Goal: Transaction & Acquisition: Purchase product/service

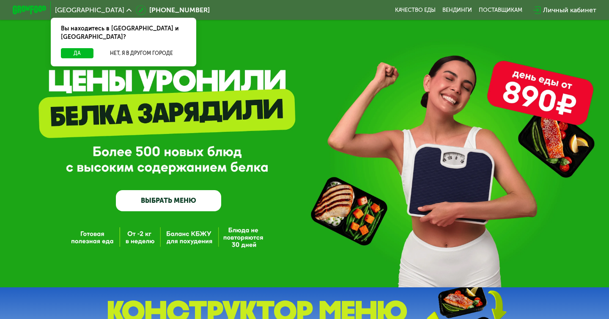
click at [145, 198] on link "ВЫБРАТЬ МЕНЮ" at bounding box center [168, 200] width 105 height 21
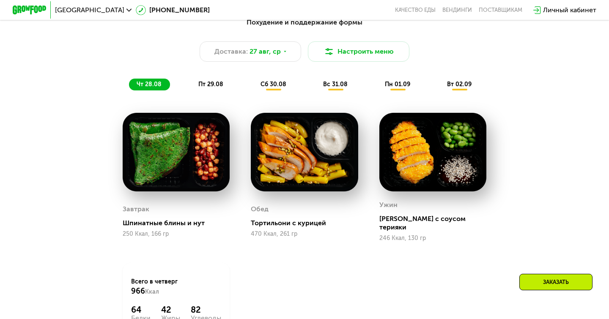
scroll to position [444, 0]
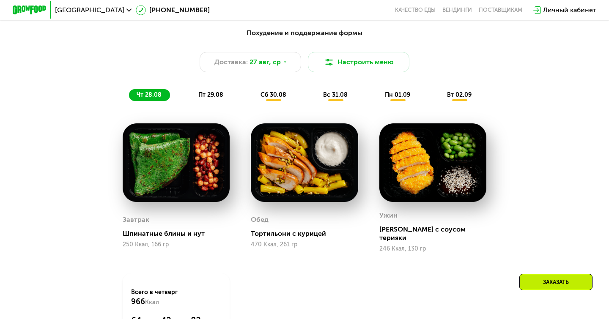
click at [209, 97] on span "пт 29.08" at bounding box center [210, 94] width 25 height 7
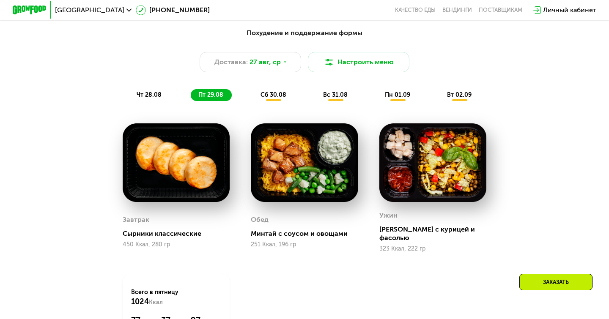
click at [315, 99] on div "сб 30.08" at bounding box center [335, 95] width 41 height 12
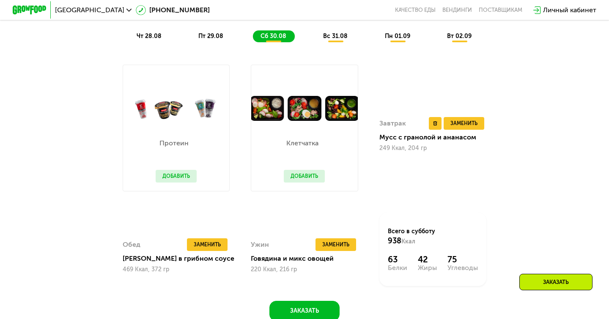
scroll to position [502, 0]
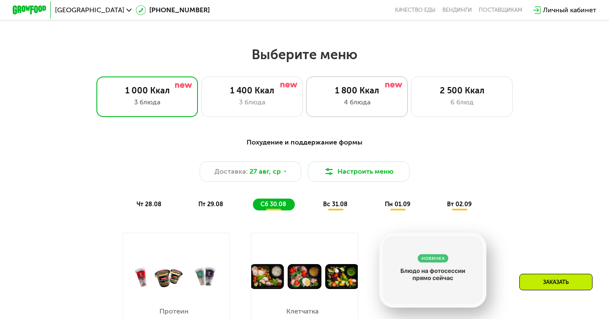
click at [377, 95] on div "1 800 Ккал" at bounding box center [357, 90] width 84 height 10
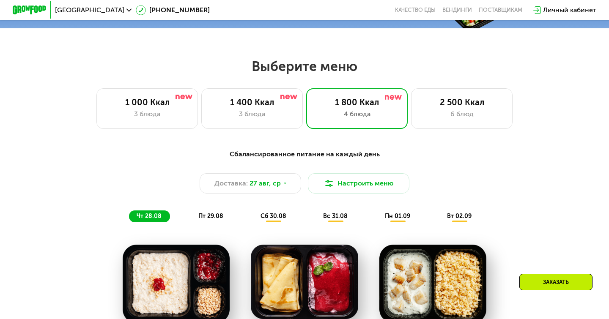
scroll to position [306, 0]
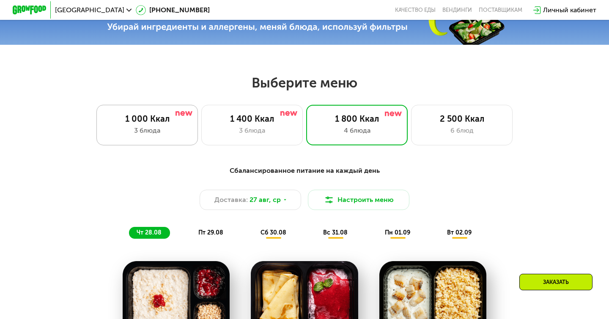
click at [162, 119] on div "1 000 Ккал" at bounding box center [147, 119] width 84 height 10
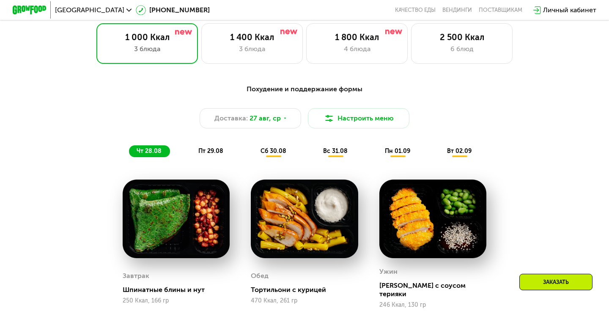
scroll to position [456, 0]
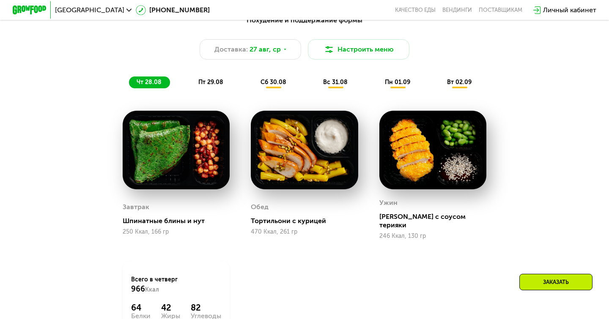
click at [253, 85] on div "пт 29.08" at bounding box center [274, 82] width 42 height 12
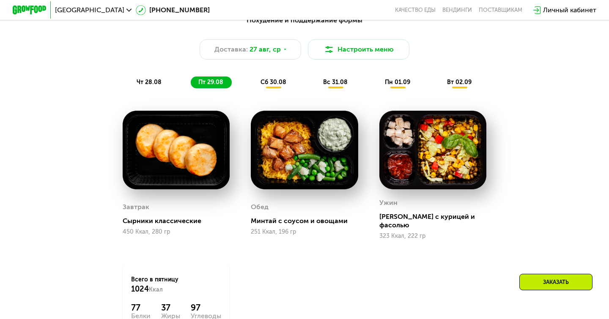
click at [315, 86] on div "сб 30.08" at bounding box center [335, 82] width 41 height 12
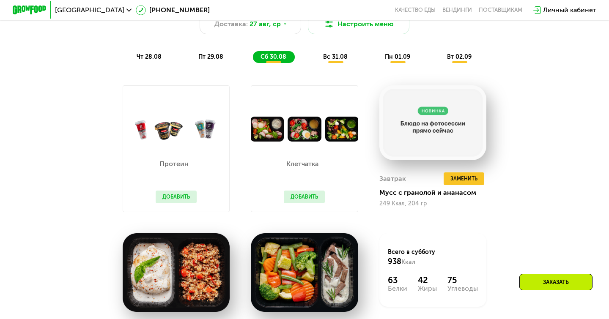
scroll to position [470, 0]
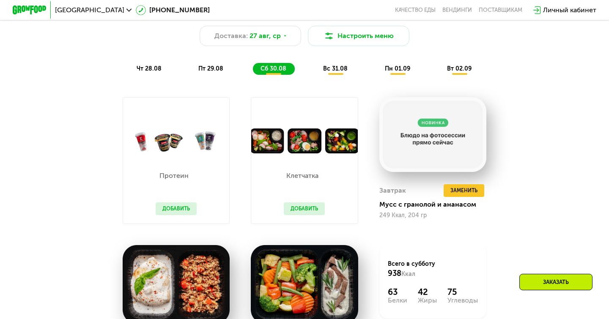
click at [333, 65] on span "вс 31.08" at bounding box center [335, 68] width 25 height 7
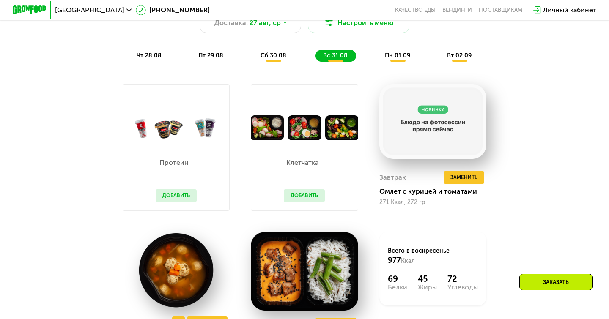
scroll to position [450, 0]
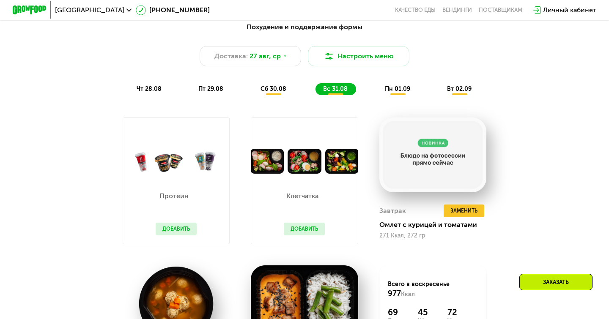
click at [439, 94] on div "пн 01.09" at bounding box center [459, 89] width 41 height 12
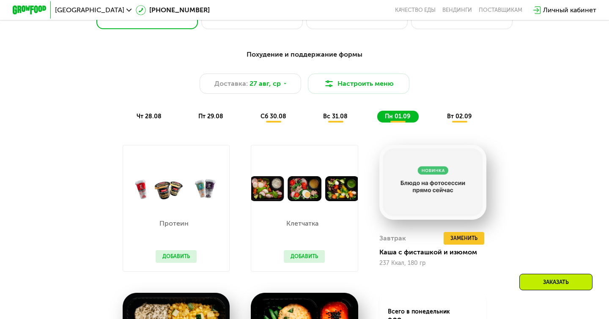
scroll to position [418, 0]
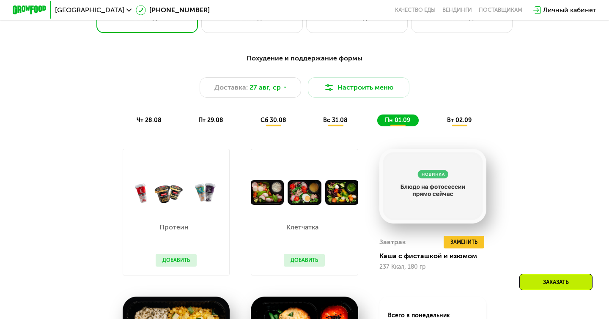
click at [455, 118] on span "вт 02.09" at bounding box center [459, 120] width 25 height 7
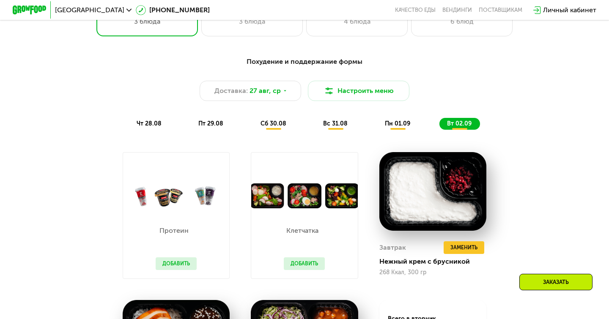
scroll to position [377, 0]
